Goal: Task Accomplishment & Management: Manage account settings

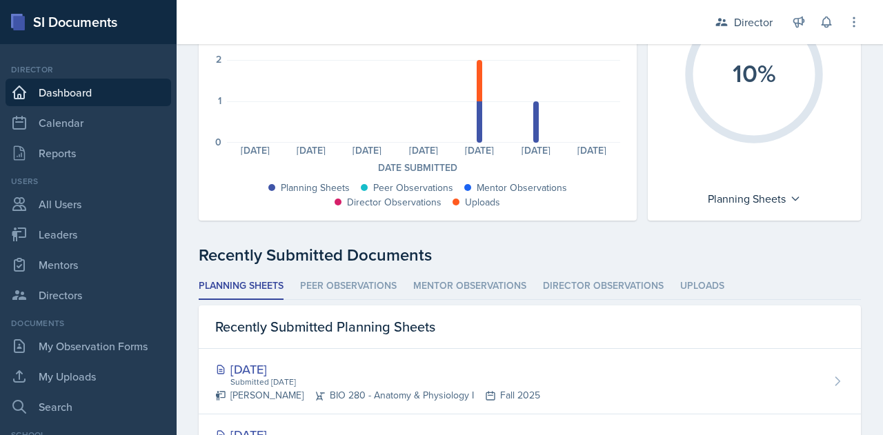
scroll to position [192, 0]
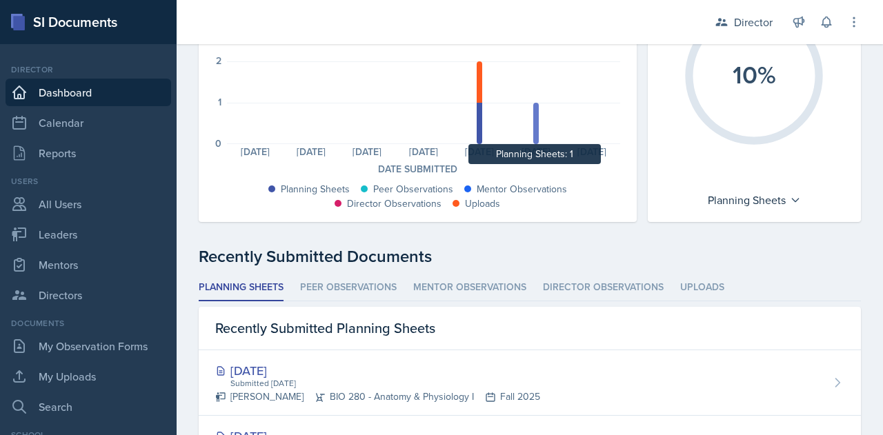
click at [533, 125] on div at bounding box center [536, 123] width 6 height 41
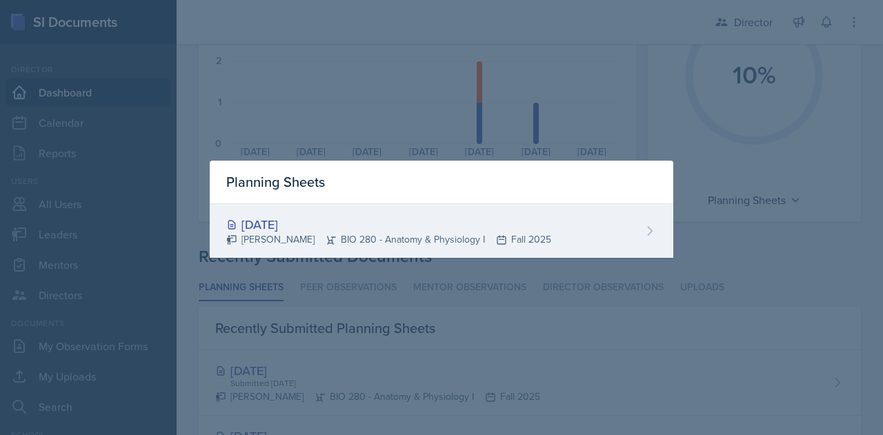
click at [640, 230] on div "[DATE] [PERSON_NAME] BIO 280 - Anatomy & Physiology I Fall 2025" at bounding box center [441, 231] width 463 height 54
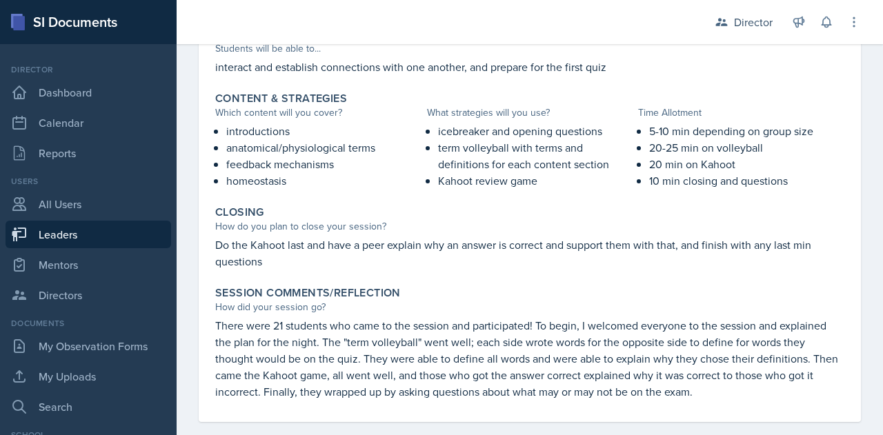
scroll to position [574, 0]
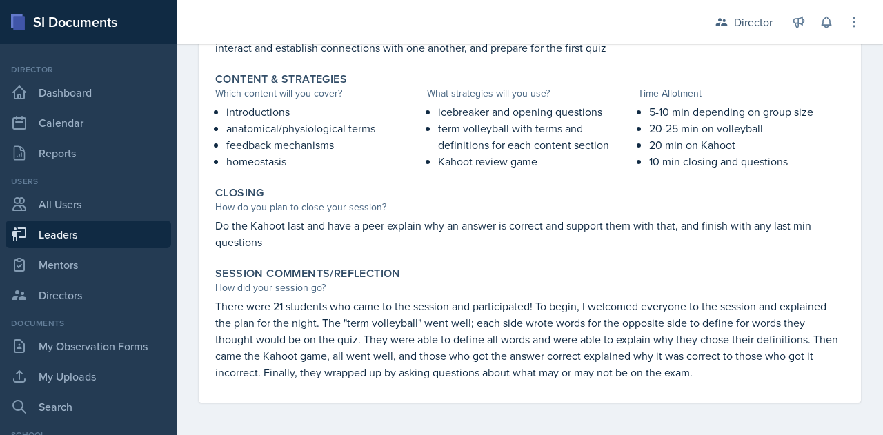
click at [701, 380] on div "Session Comments/Reflection How did your session go? There were 21 students who…" at bounding box center [530, 323] width 640 height 125
click at [734, 379] on p "There were 21 students who came to the session and participated! To begin, I we…" at bounding box center [529, 339] width 629 height 83
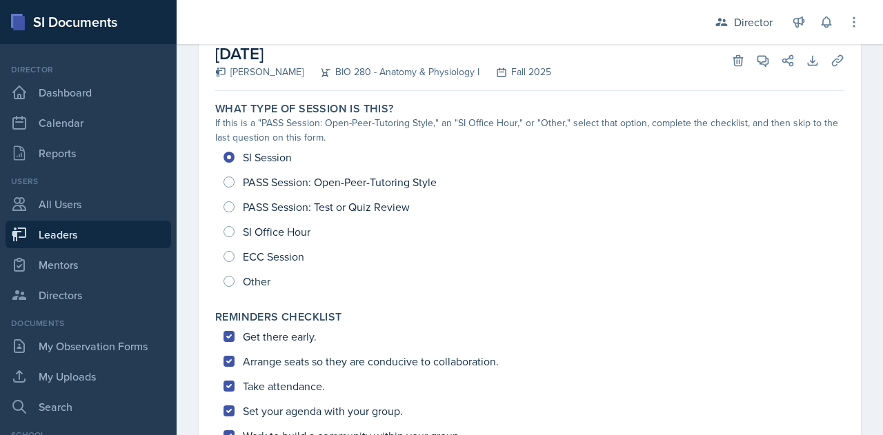
scroll to position [18, 0]
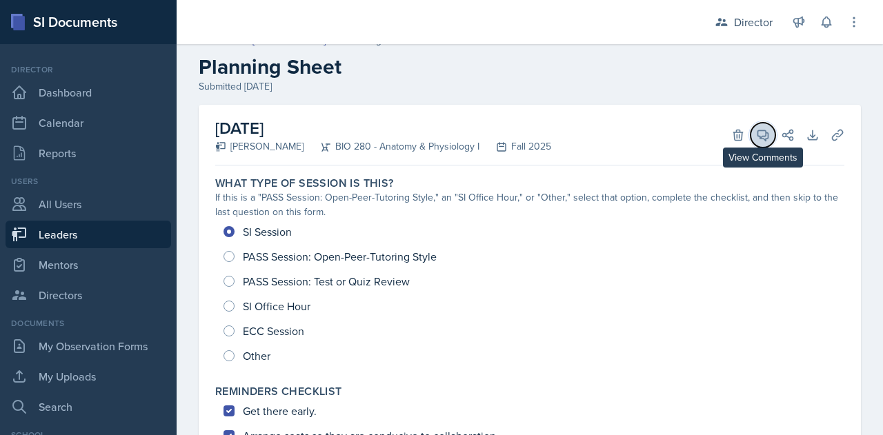
click at [758, 136] on icon at bounding box center [763, 135] width 10 height 10
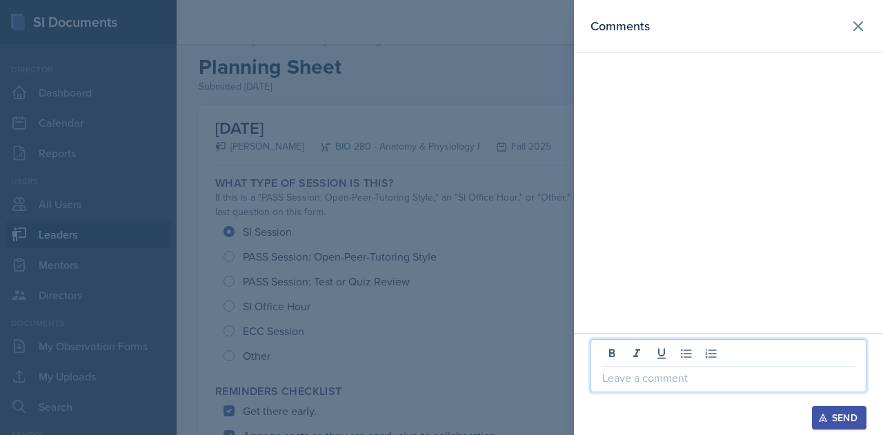
click at [635, 384] on p at bounding box center [728, 378] width 252 height 17
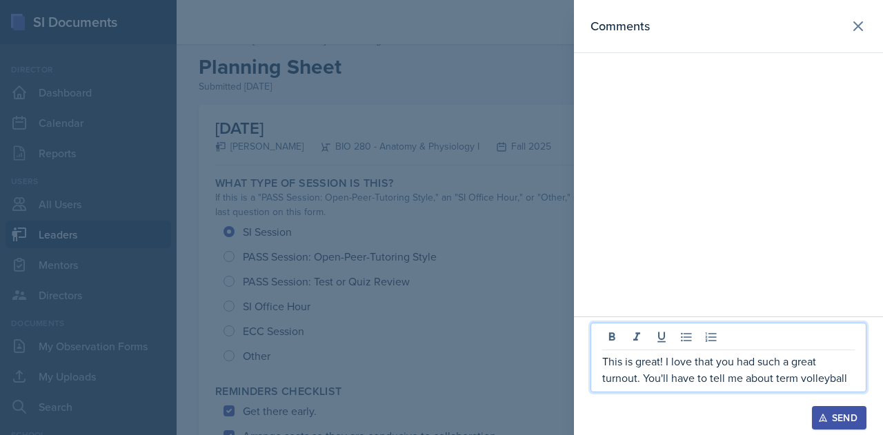
click at [848, 384] on p "This is great! I love that you had such a great turnout. You'll have to tell me…" at bounding box center [728, 369] width 252 height 33
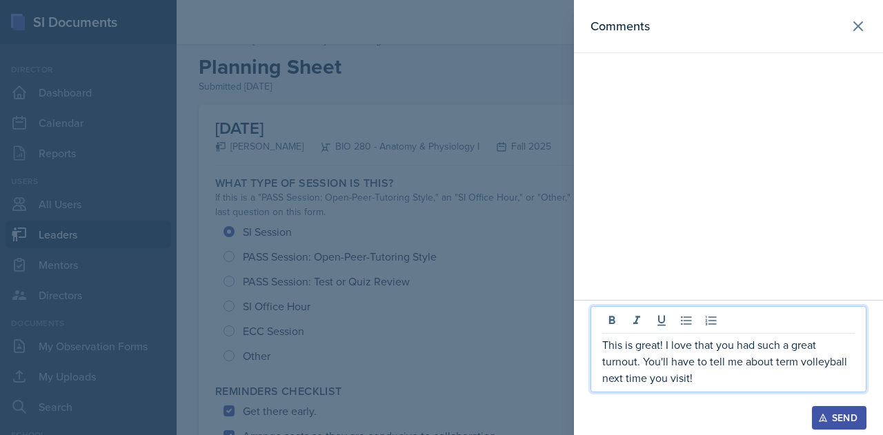
click at [768, 373] on p "This is great! I love that you had such a great turnout. You'll have to tell me…" at bounding box center [728, 362] width 252 height 50
click at [783, 381] on p "This is great! I love that you had such a great turnout. You'll have to tell me…" at bounding box center [728, 362] width 252 height 50
click at [747, 376] on p "This is great! I love that you had such a great turnout. You'll have to tell me…" at bounding box center [728, 362] width 252 height 50
click at [696, 380] on p "This is great! I love that you had such a great turnout. You'll have to tell me…" at bounding box center [728, 362] width 252 height 50
click at [847, 417] on div "Send" at bounding box center [839, 417] width 37 height 11
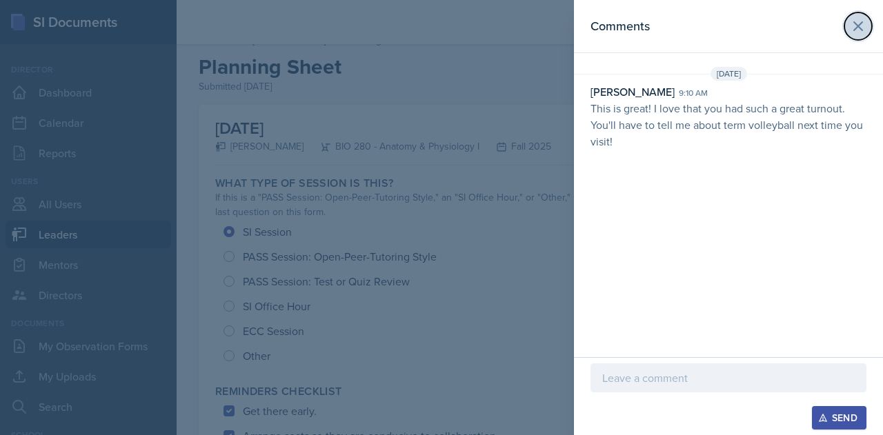
click at [858, 23] on icon at bounding box center [858, 26] width 17 height 17
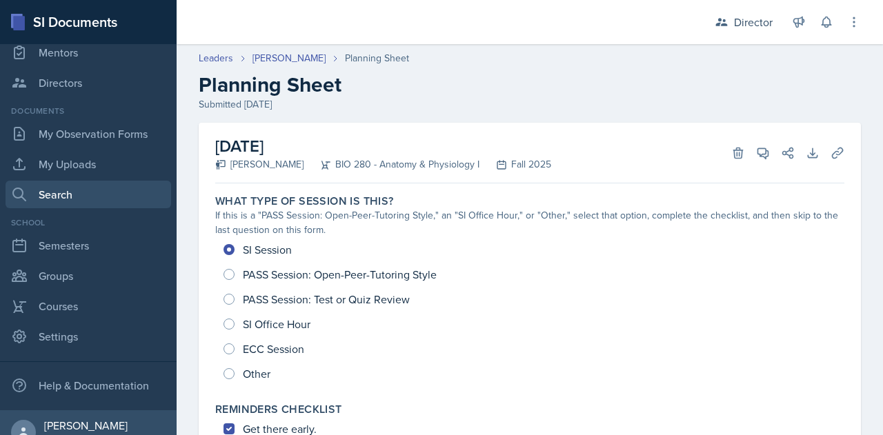
scroll to position [231, 0]
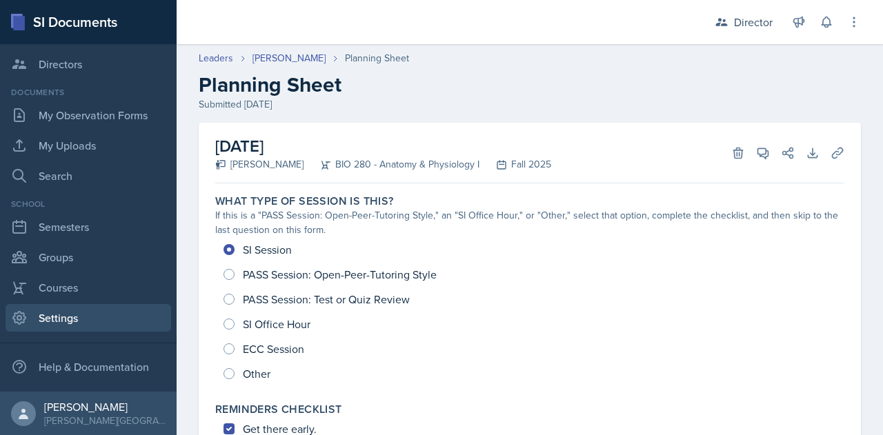
click at [63, 319] on link "Settings" at bounding box center [89, 318] width 166 height 28
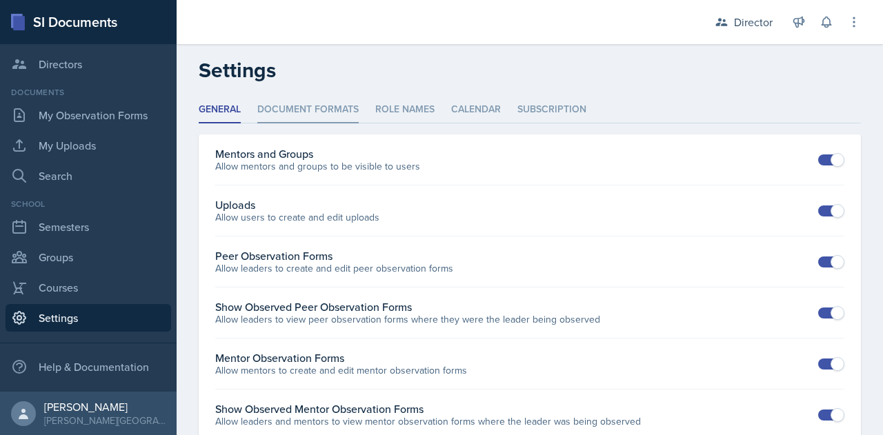
click at [310, 112] on li "Document Formats" at bounding box center [307, 110] width 101 height 27
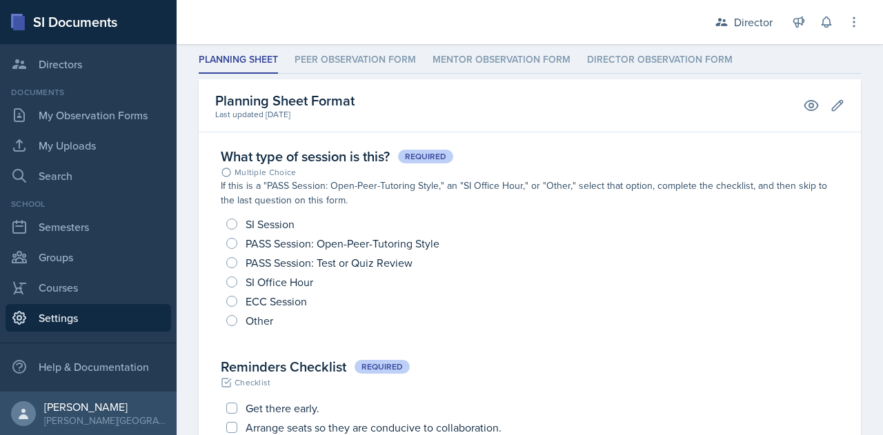
scroll to position [84, 0]
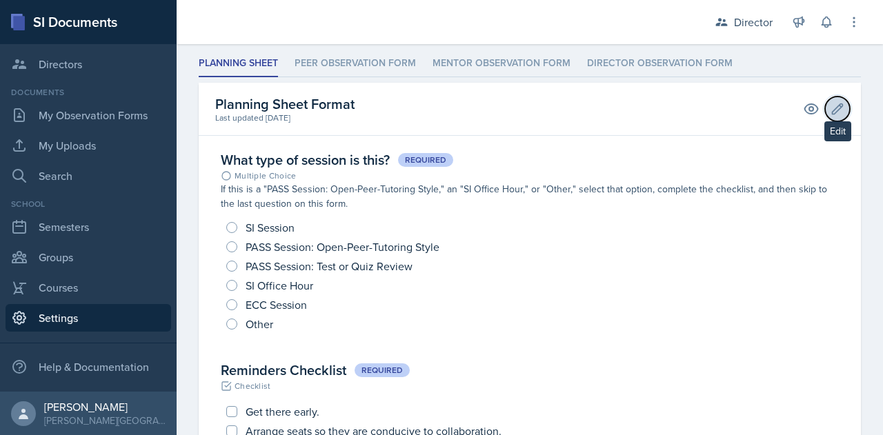
click at [832, 104] on icon at bounding box center [837, 108] width 10 height 10
select select "3"
select select "4"
select select "2"
select select "1"
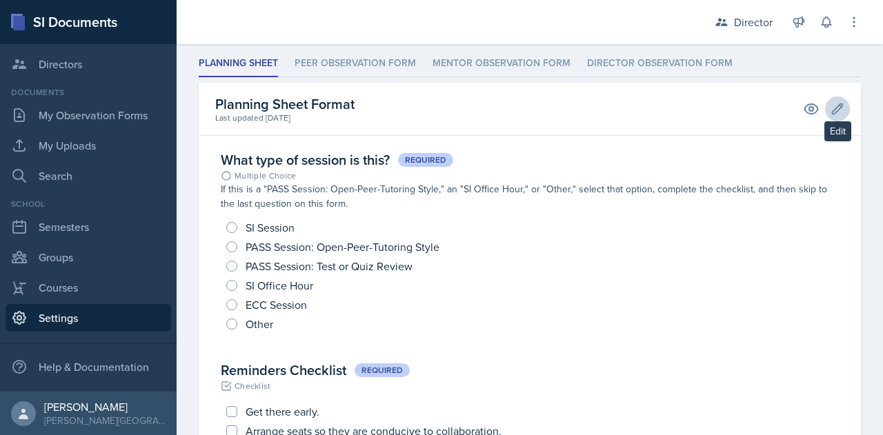
select select "1"
select select "3"
select select "2"
select select "1"
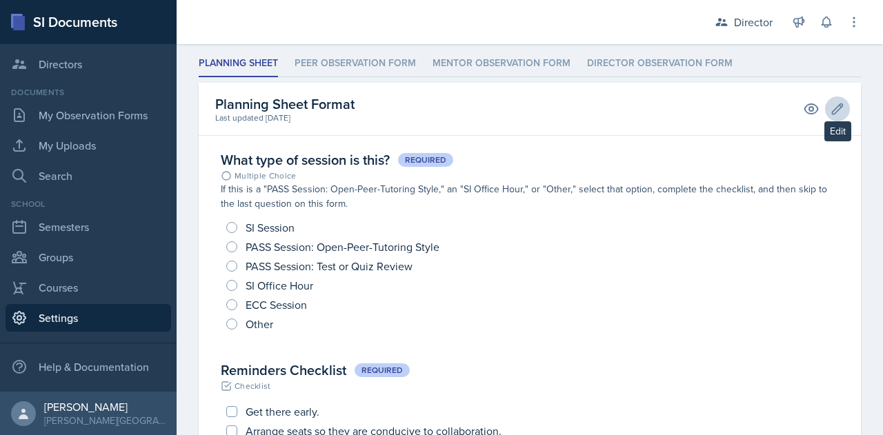
select select "1"
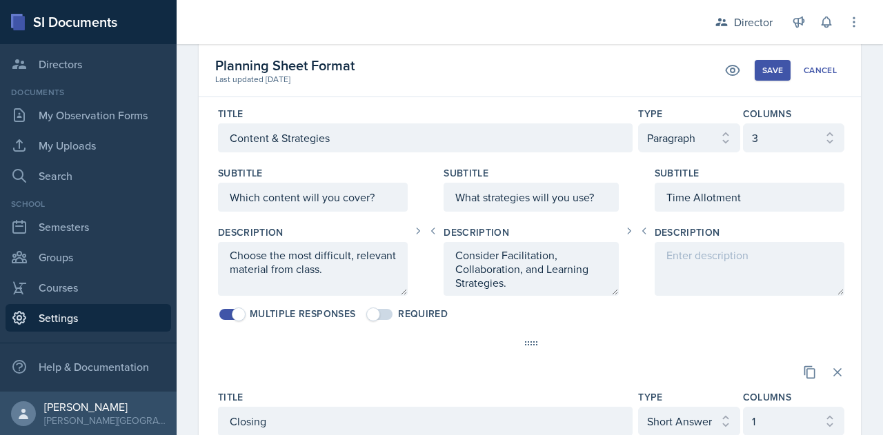
scroll to position [1483, 0]
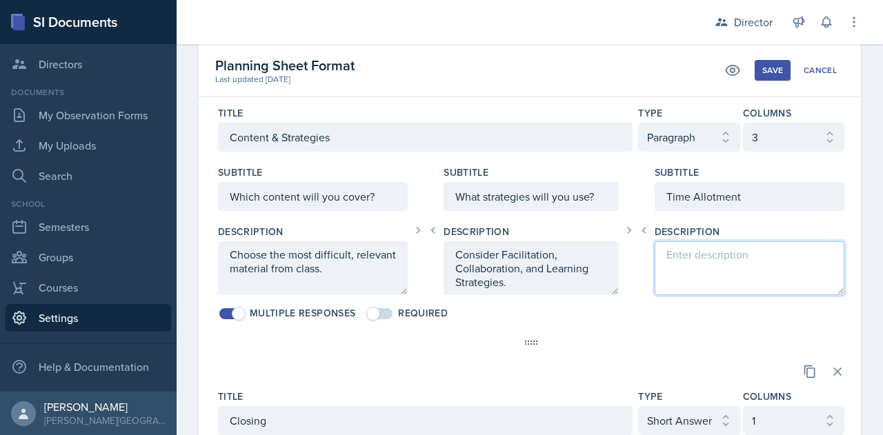
click at [712, 252] on textarea at bounding box center [750, 268] width 190 height 54
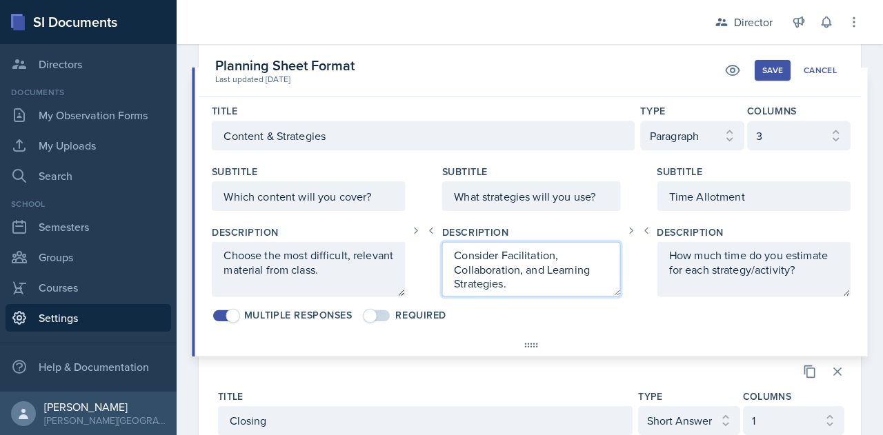
click at [535, 272] on textarea "Consider Facilitation, Collaboration, and Learning Strategies." at bounding box center [531, 269] width 178 height 55
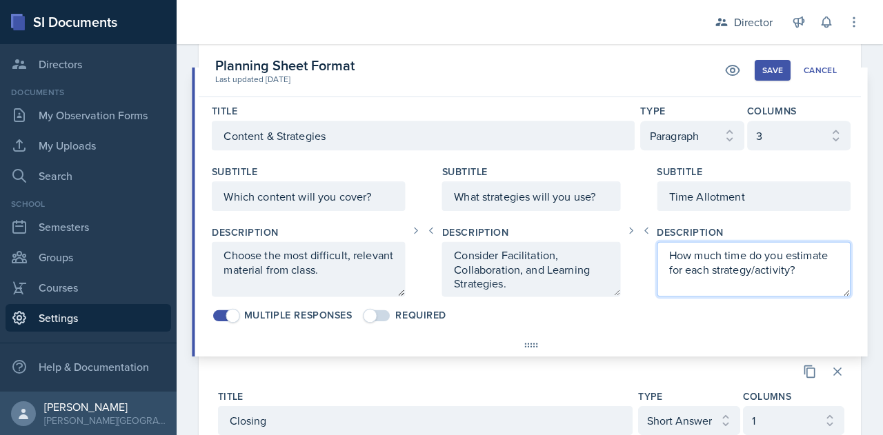
click at [824, 243] on textarea "How much time do you estimate for each strategy/activity?" at bounding box center [754, 269] width 194 height 55
type textarea "How much time do you estimate needing for each strategy/activity?"
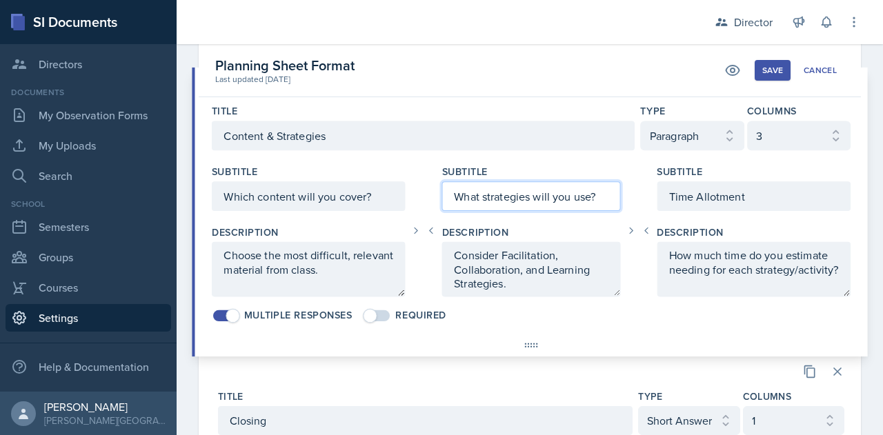
click at [563, 186] on input "What strategies will you use?" at bounding box center [531, 196] width 178 height 30
click at [523, 186] on input "What strategies will you use?" at bounding box center [531, 196] width 178 height 30
click at [526, 186] on input "What strategies will you use?" at bounding box center [531, 196] width 178 height 30
type input "What strategies/activities will you use?"
click at [695, 319] on div "Title Content & Strategies Type Select element type Paragraph Short Answer Mult…" at bounding box center [530, 213] width 672 height 241
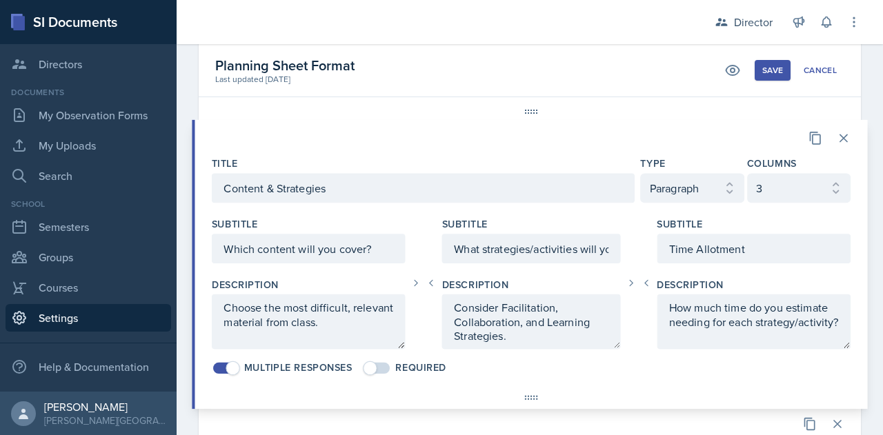
scroll to position [1430, 0]
click at [767, 66] on div "Save" at bounding box center [772, 70] width 21 height 11
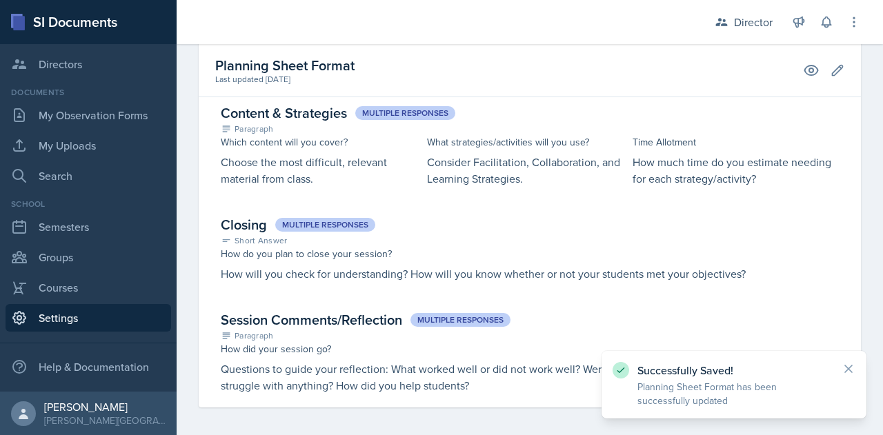
scroll to position [691, 0]
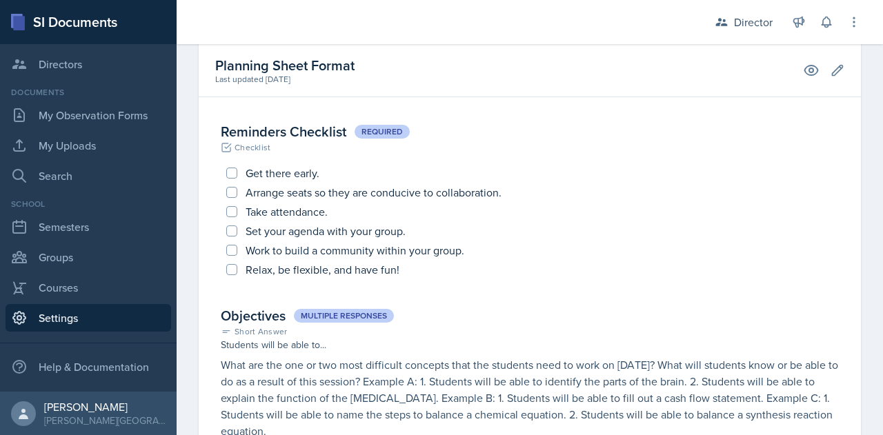
scroll to position [0, 0]
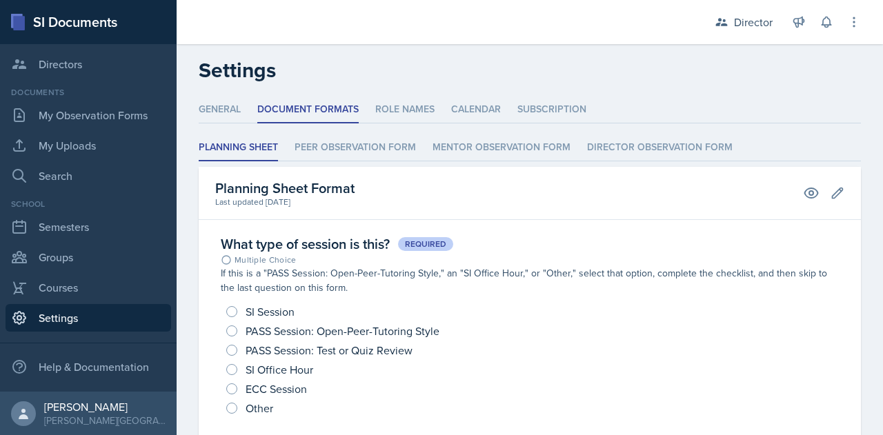
click at [775, 69] on h2 "Settings" at bounding box center [530, 70] width 662 height 25
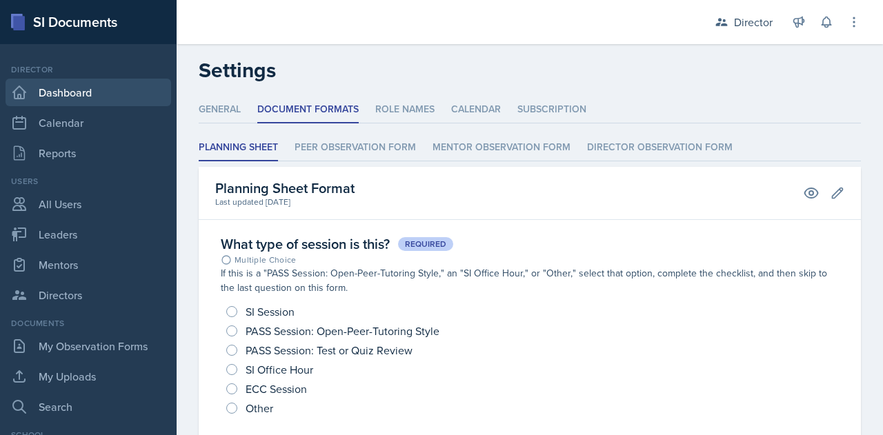
click at [57, 90] on link "Dashboard" at bounding box center [89, 93] width 166 height 28
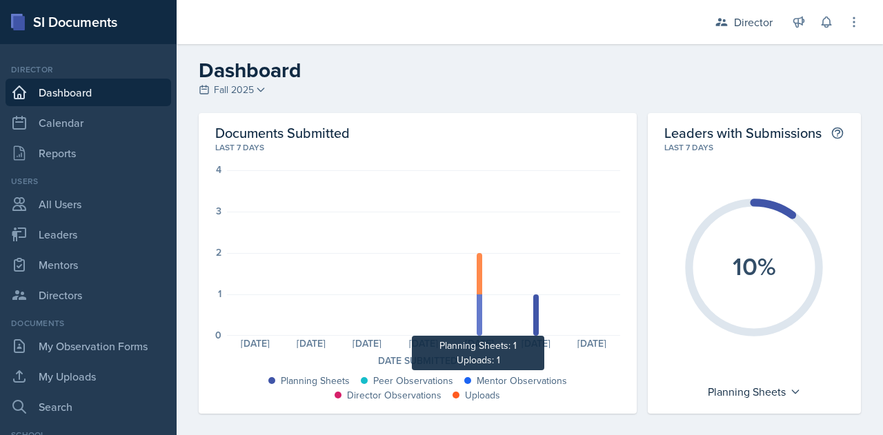
click at [477, 282] on div at bounding box center [480, 273] width 6 height 41
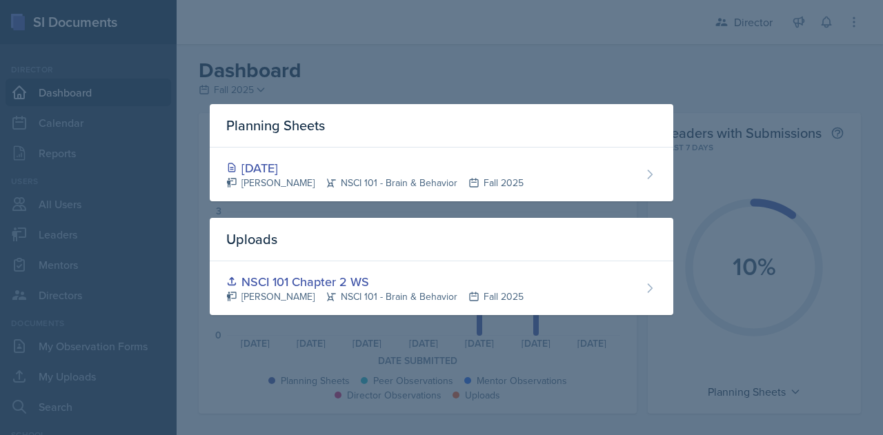
click at [570, 46] on div at bounding box center [441, 217] width 883 height 435
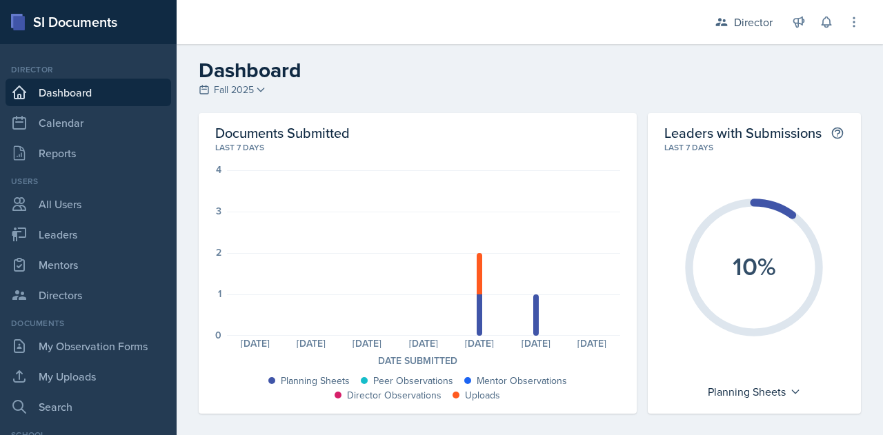
click at [396, 71] on h2 "Dashboard" at bounding box center [530, 70] width 662 height 25
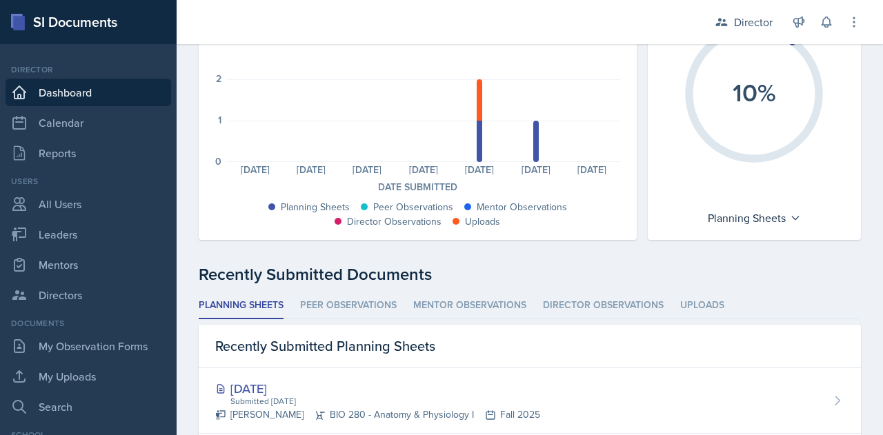
scroll to position [269, 0]
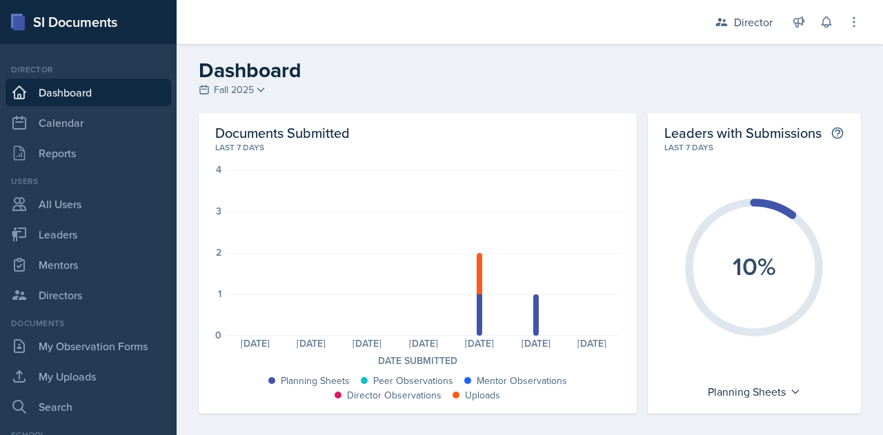
scroll to position [1, 0]
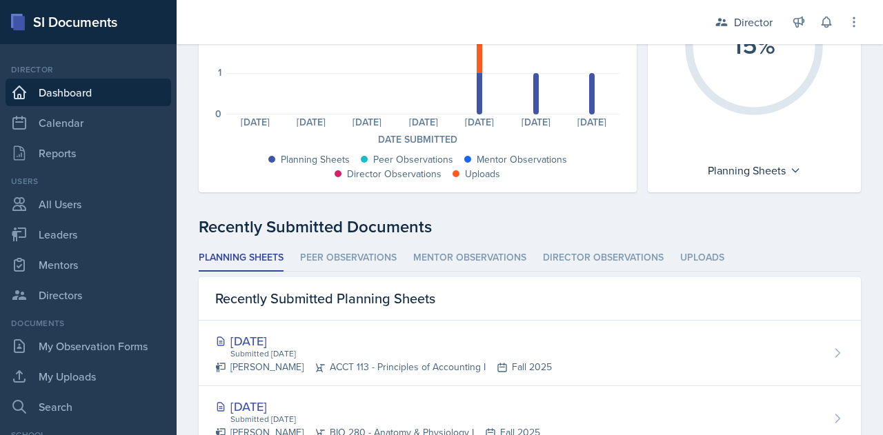
scroll to position [226, 0]
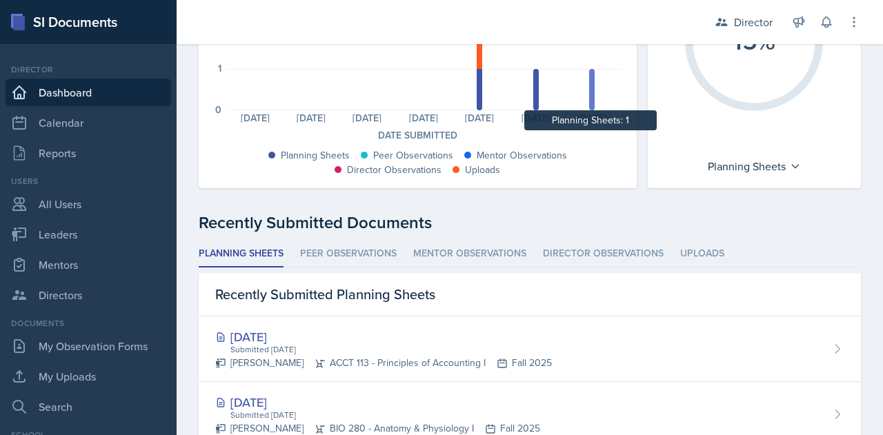
click at [589, 97] on div at bounding box center [592, 89] width 6 height 41
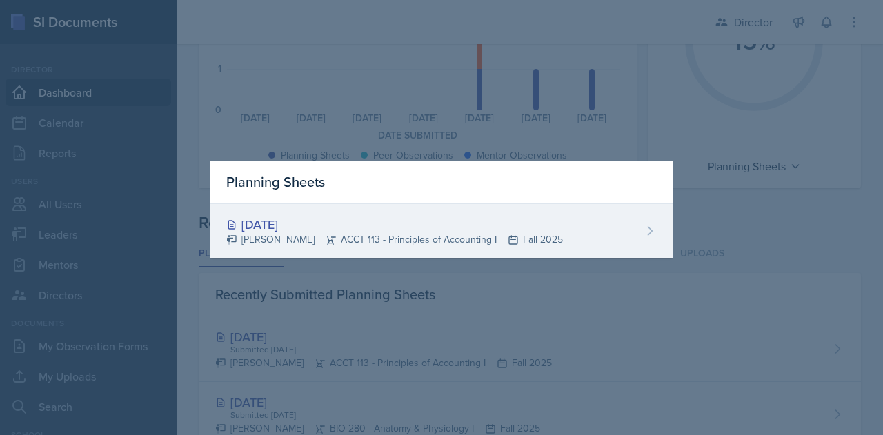
click at [651, 227] on icon at bounding box center [650, 231] width 14 height 14
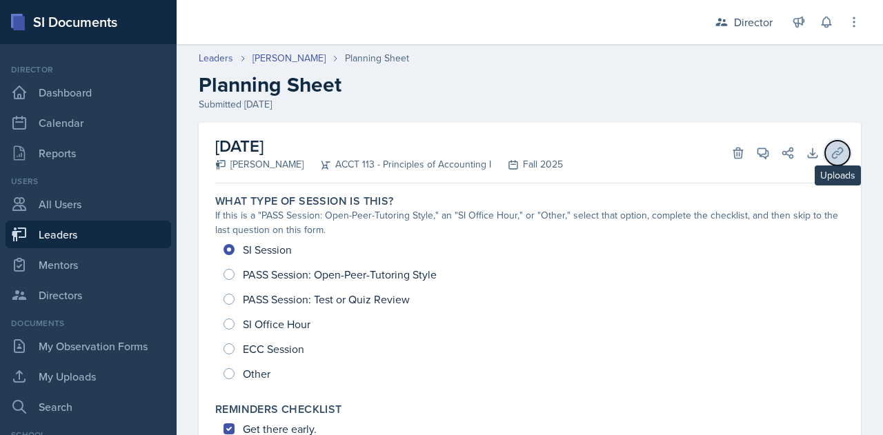
click at [832, 154] on icon at bounding box center [837, 153] width 10 height 10
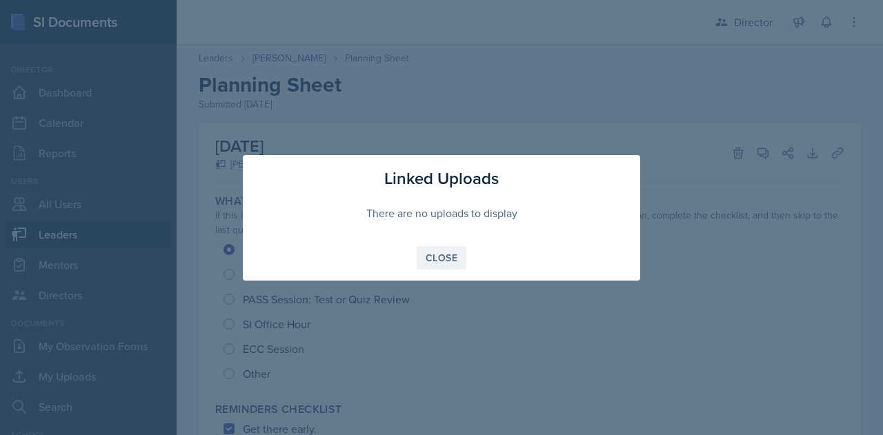
click at [438, 259] on div "Close" at bounding box center [442, 257] width 32 height 11
